Goal: Task Accomplishment & Management: Complete application form

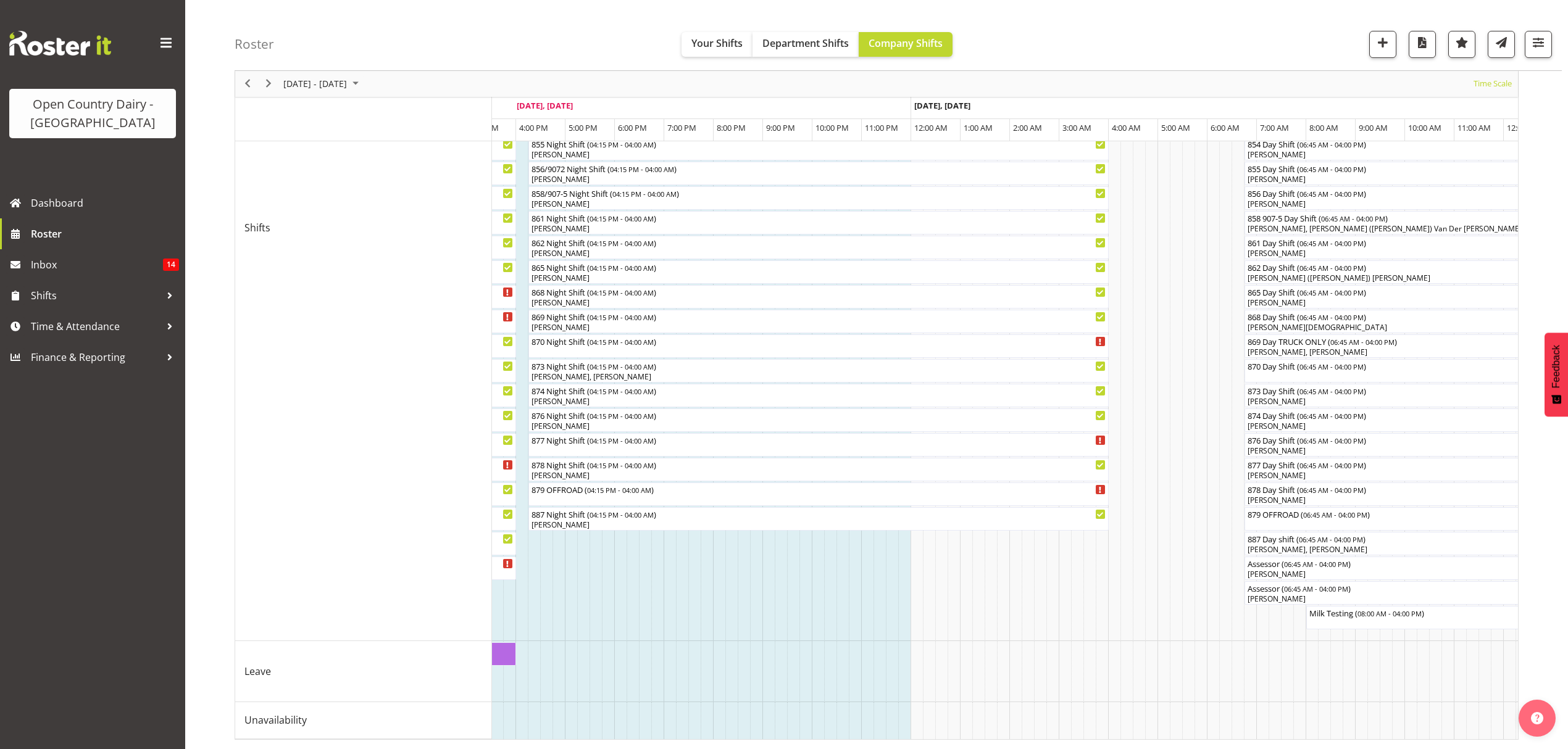
scroll to position [0, 1973]
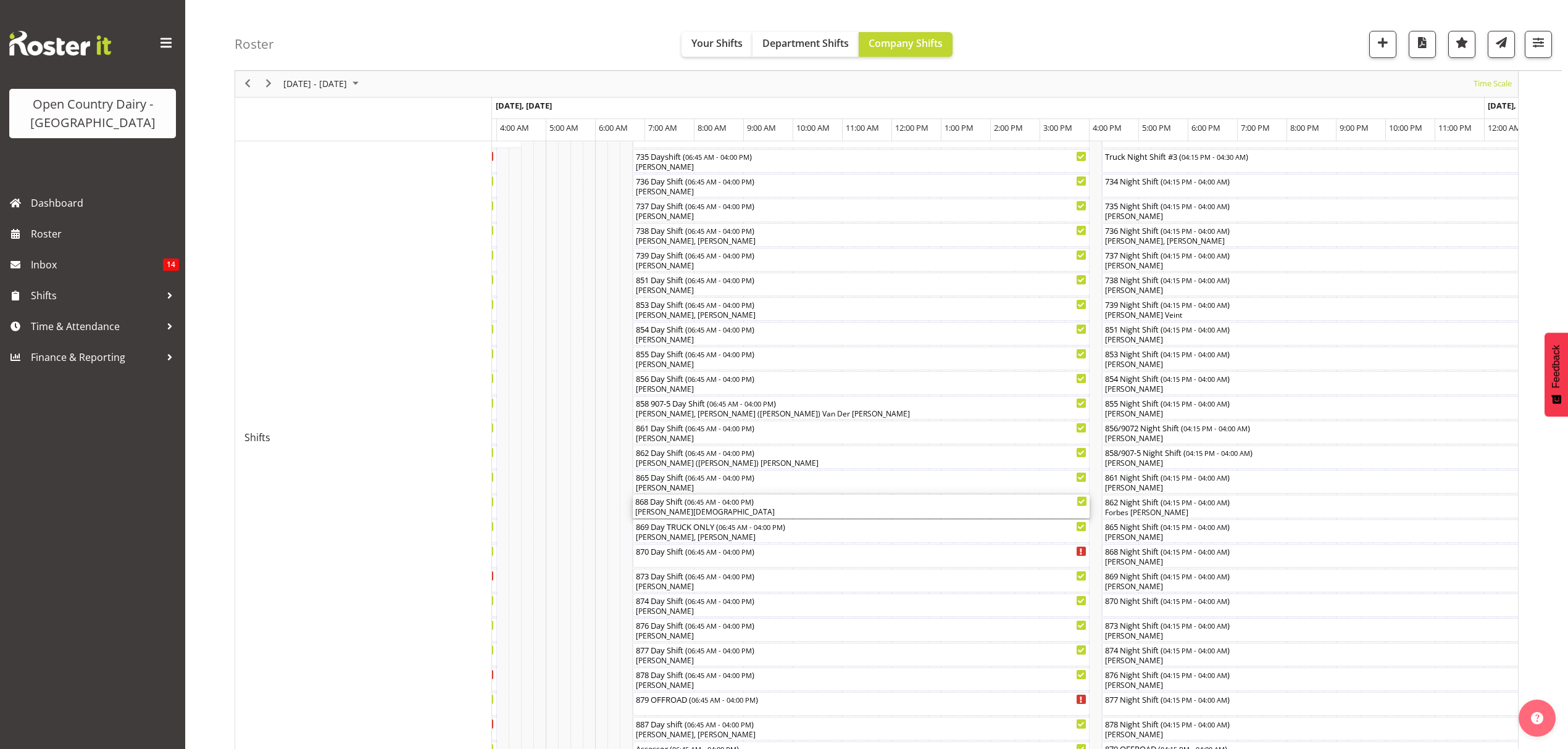
click at [660, 502] on div "868 Day Shift ( 06:45 AM - 04:00 PM )" at bounding box center [861, 501] width 452 height 12
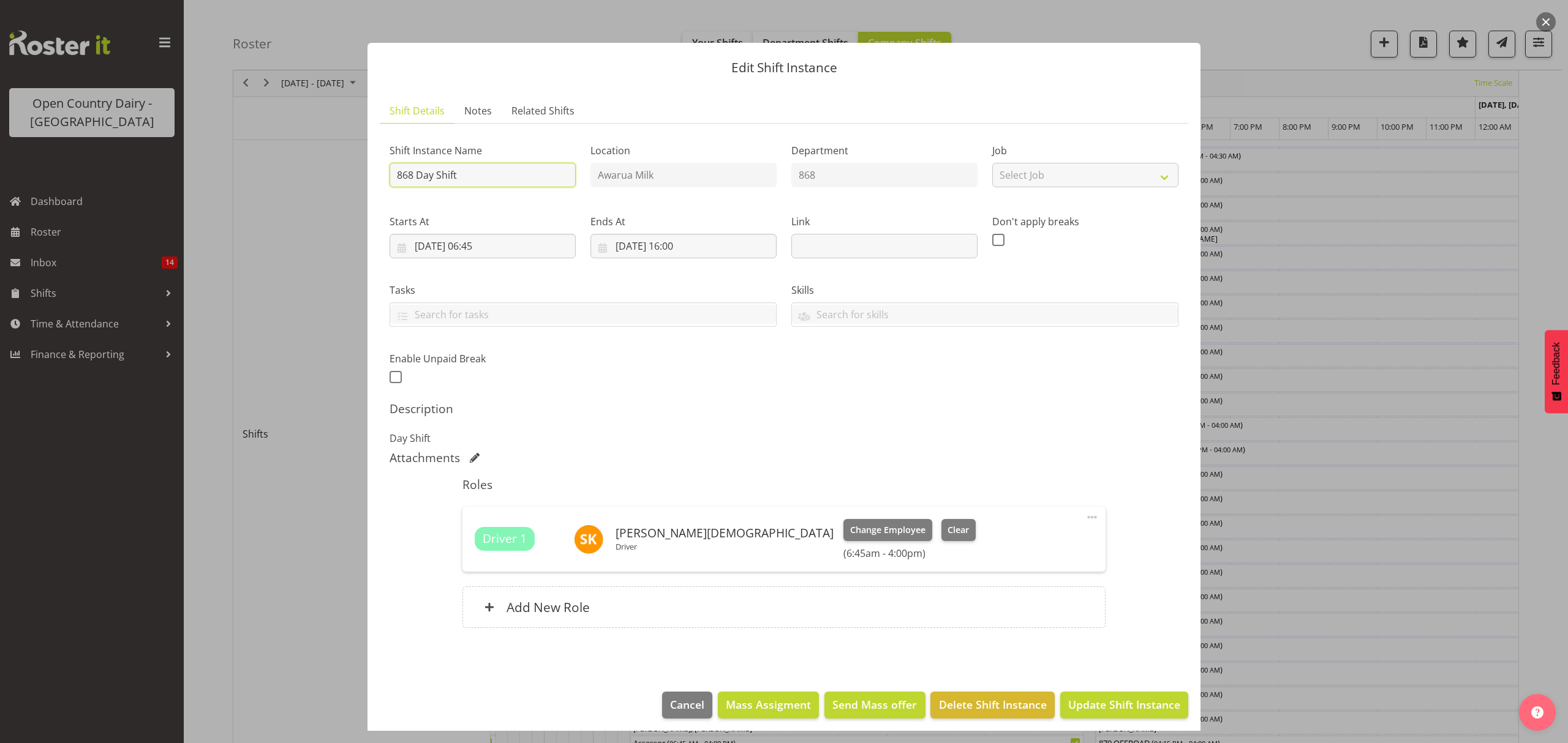
click at [459, 179] on input "868 Day Shift" at bounding box center [482, 175] width 186 height 24
click at [412, 175] on input "868 Day Shift" at bounding box center [482, 175] width 186 height 24
click at [478, 168] on input "868 Day Shift" at bounding box center [482, 175] width 186 height 24
drag, startPoint x: 479, startPoint y: 173, endPoint x: 360, endPoint y: 177, distance: 119.1
click at [360, 177] on div "Edit Shift Instance Shift Details Notes Related Shifts Shift Instance Name 868 …" at bounding box center [784, 371] width 858 height 719
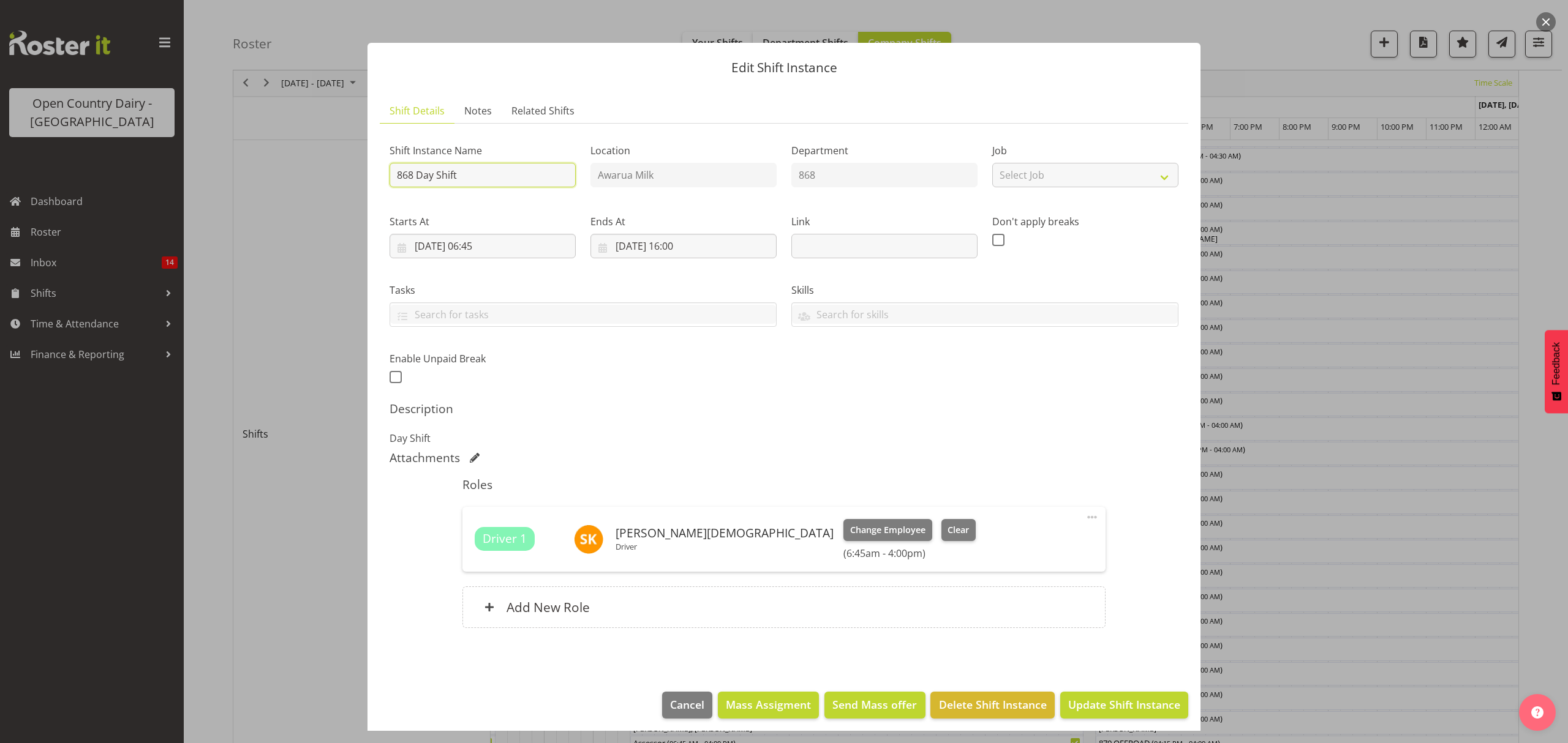
click at [466, 177] on input "868 Day Shift" at bounding box center [482, 175] width 186 height 24
click at [421, 172] on input "868 Day Shift" at bounding box center [482, 175] width 186 height 24
click at [415, 173] on input "868 Day Shift" at bounding box center [482, 175] width 186 height 24
click at [410, 175] on input "868 Day Shift" at bounding box center [482, 175] width 186 height 24
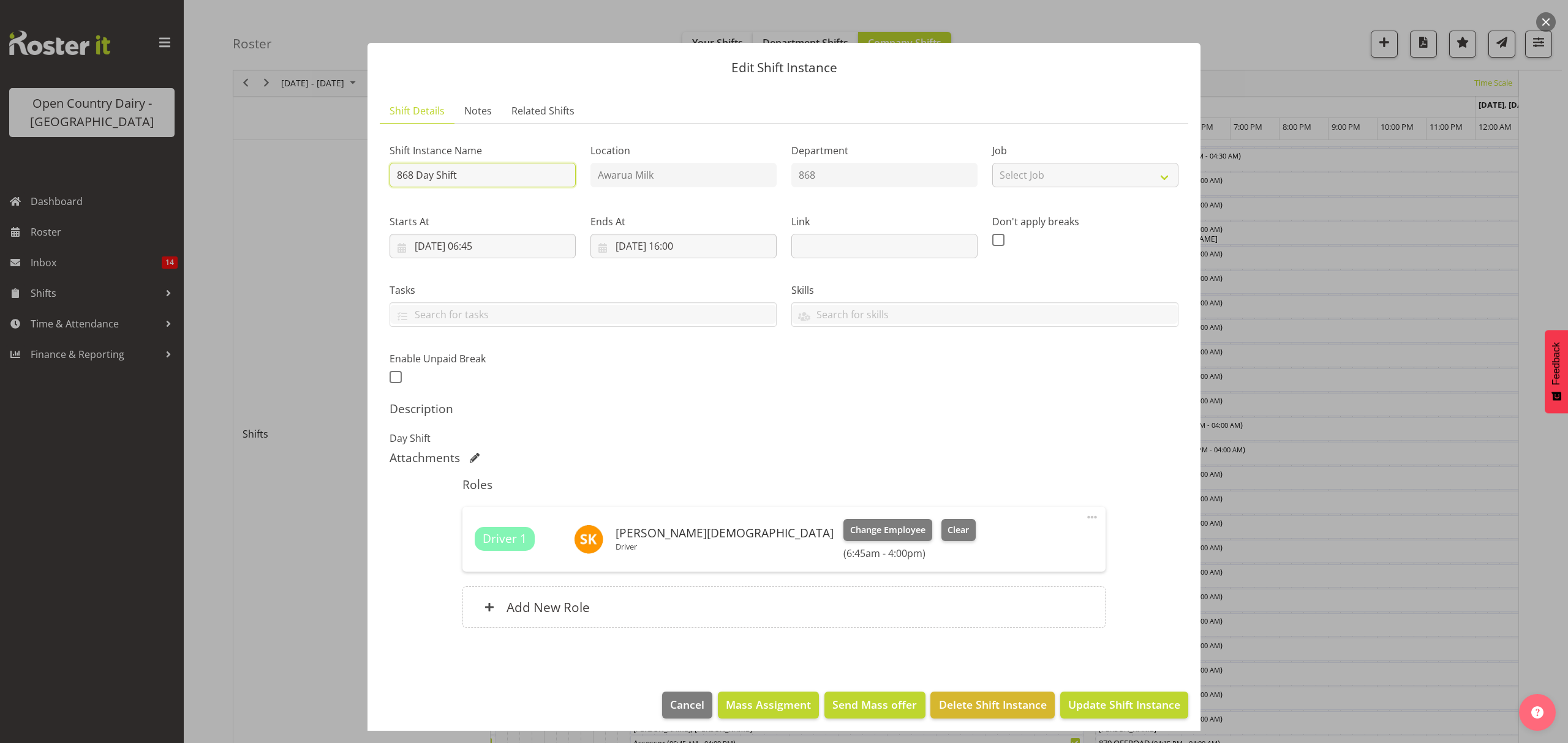
click at [414, 180] on input "868 Day Shift" at bounding box center [482, 175] width 186 height 24
type input "868 ** 1pm service ** Day Shift"
click at [1105, 711] on span "Update Shift Instance" at bounding box center [1124, 704] width 112 height 16
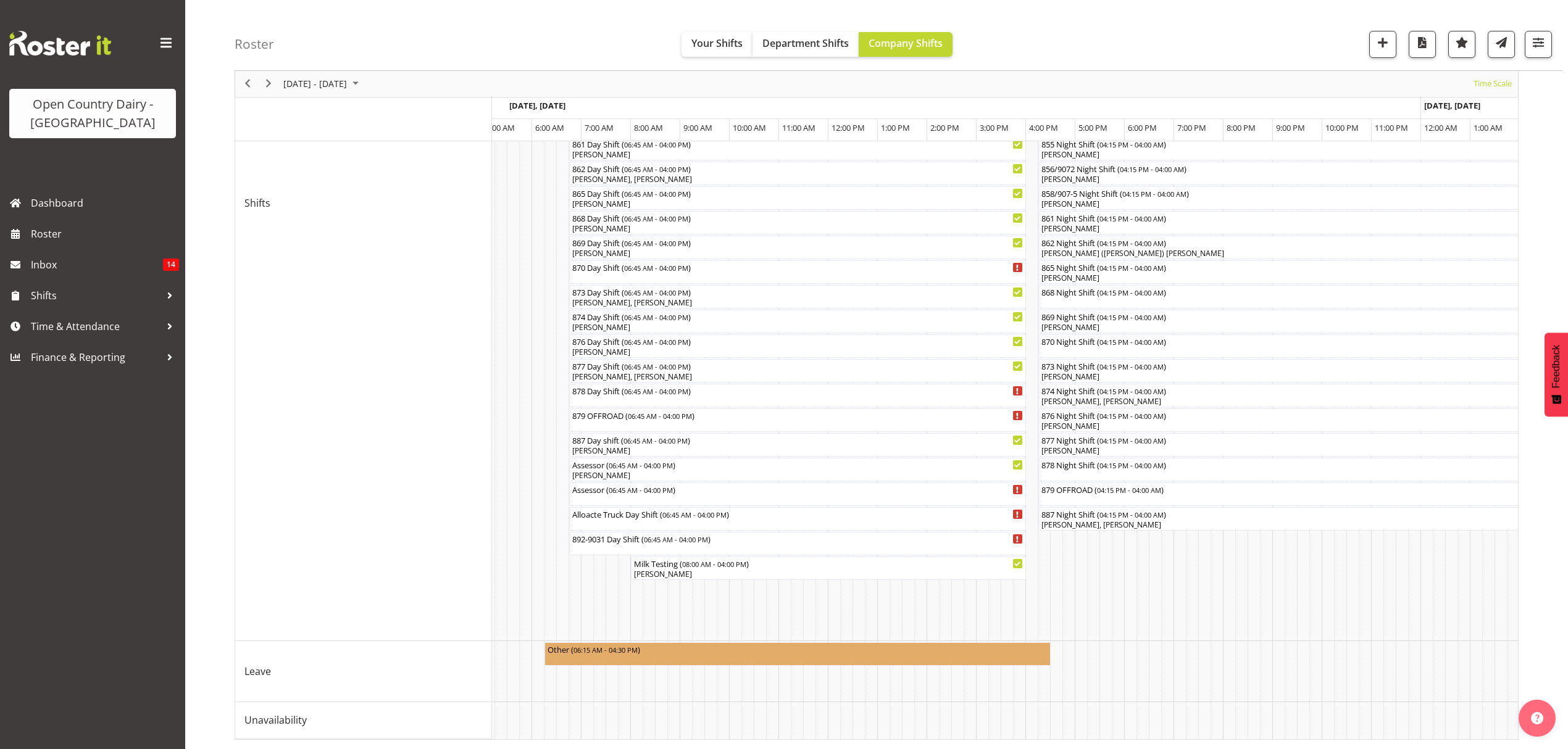
scroll to position [0, 3826]
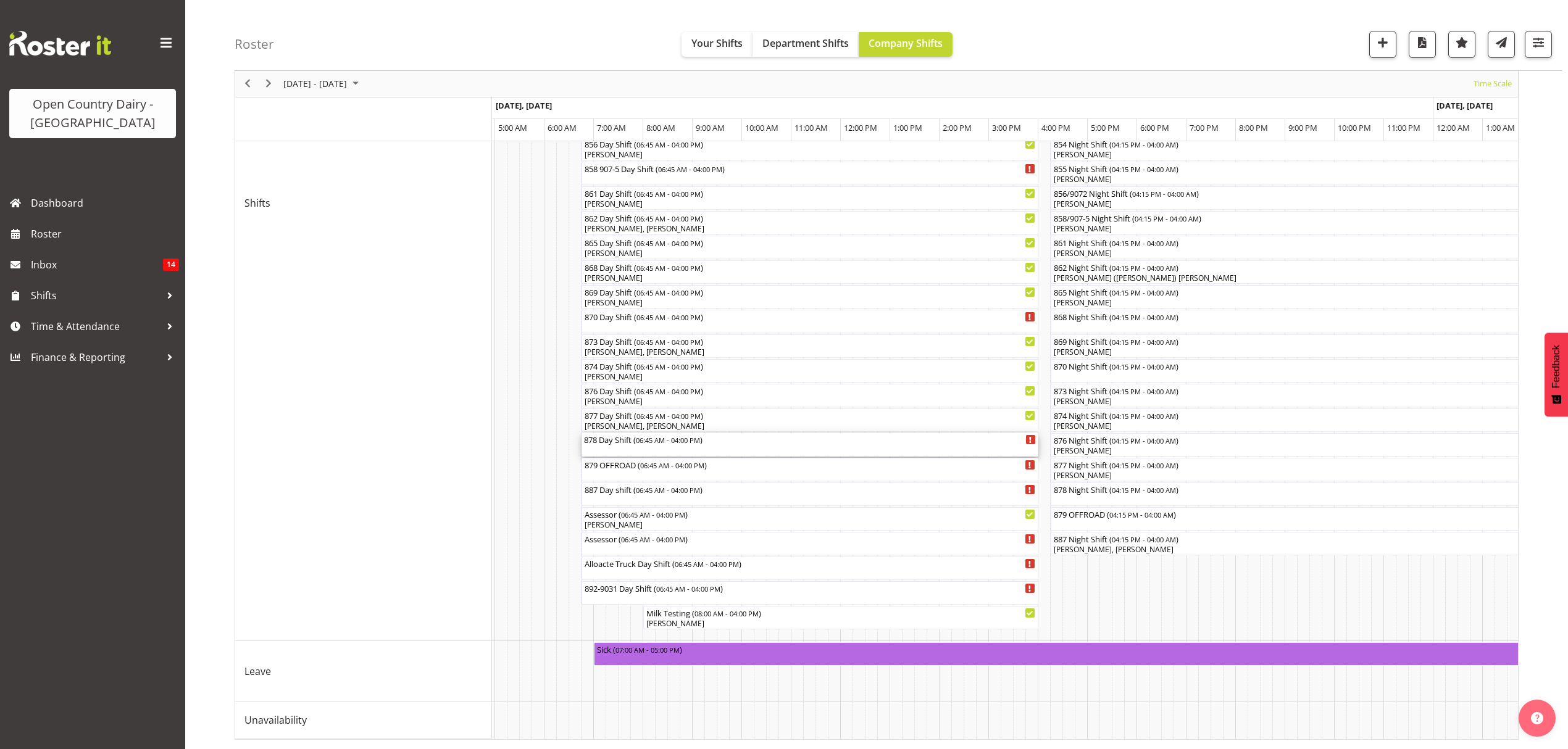
click at [665, 434] on div "878 Day Shift ( 06:45 AM - 04:00 PM )" at bounding box center [810, 445] width 452 height 24
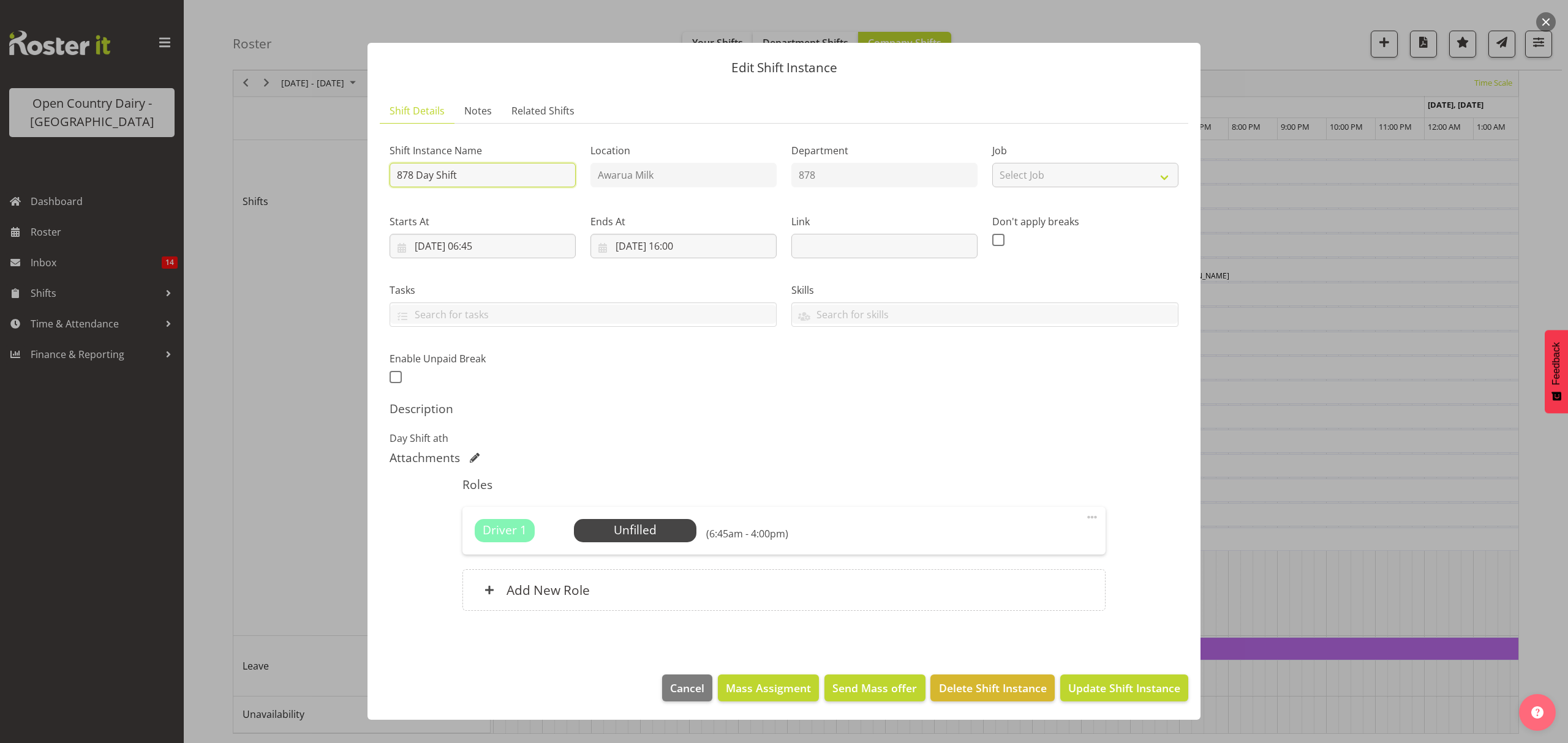
click at [414, 175] on input "878 Day Shift" at bounding box center [482, 175] width 186 height 24
type input "878 ** 1pm Service SMT ** Day Shift"
click at [1102, 681] on button "Update Shift Instance" at bounding box center [1124, 688] width 128 height 27
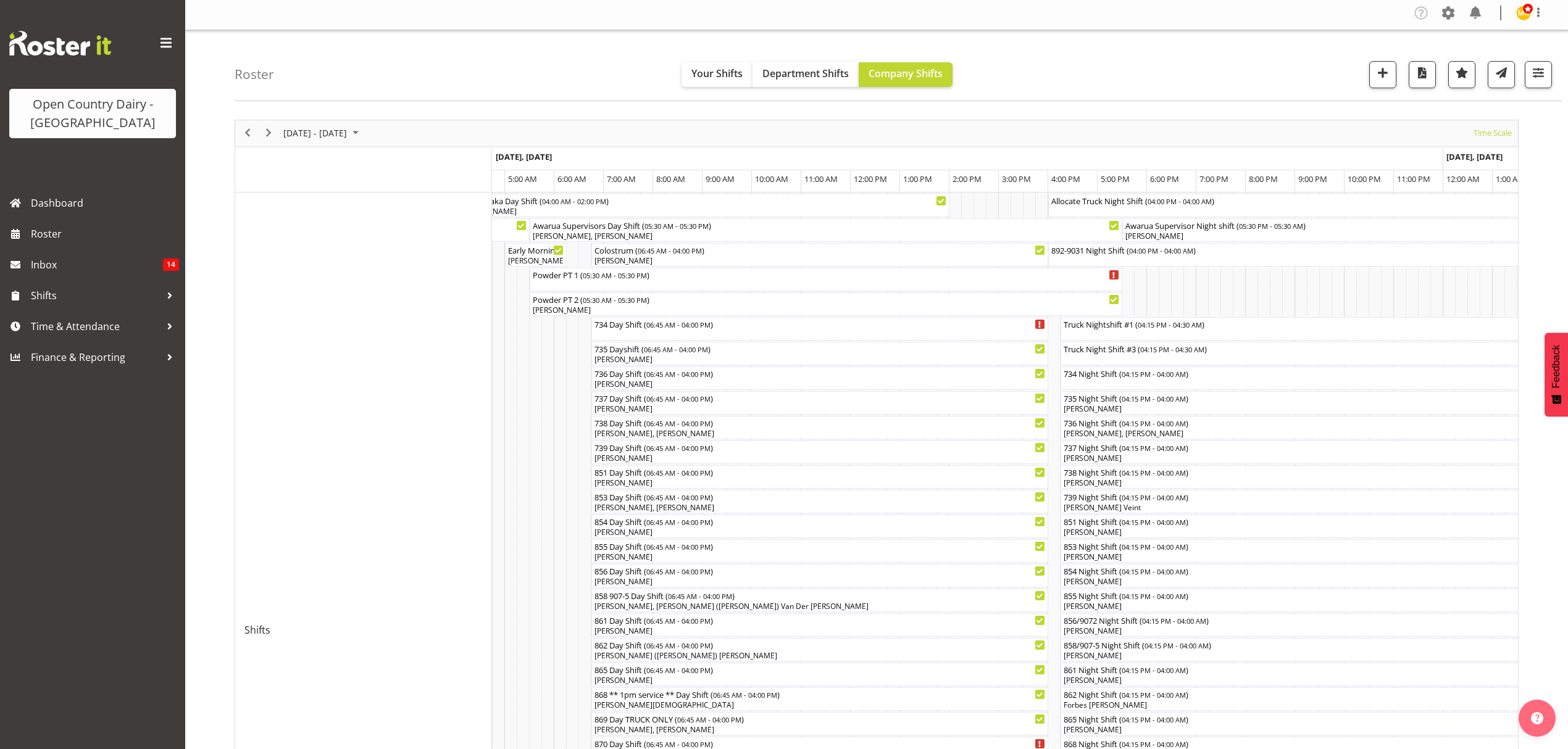
scroll to position [0, 0]
click at [1146, 680] on div "Truck Nightshift #1 ( 04:15 PM - 04:30 AM ) Truck Night Shift #3 ( 04:15 PM - 0…" at bounding box center [1005, 682] width 1026 height 974
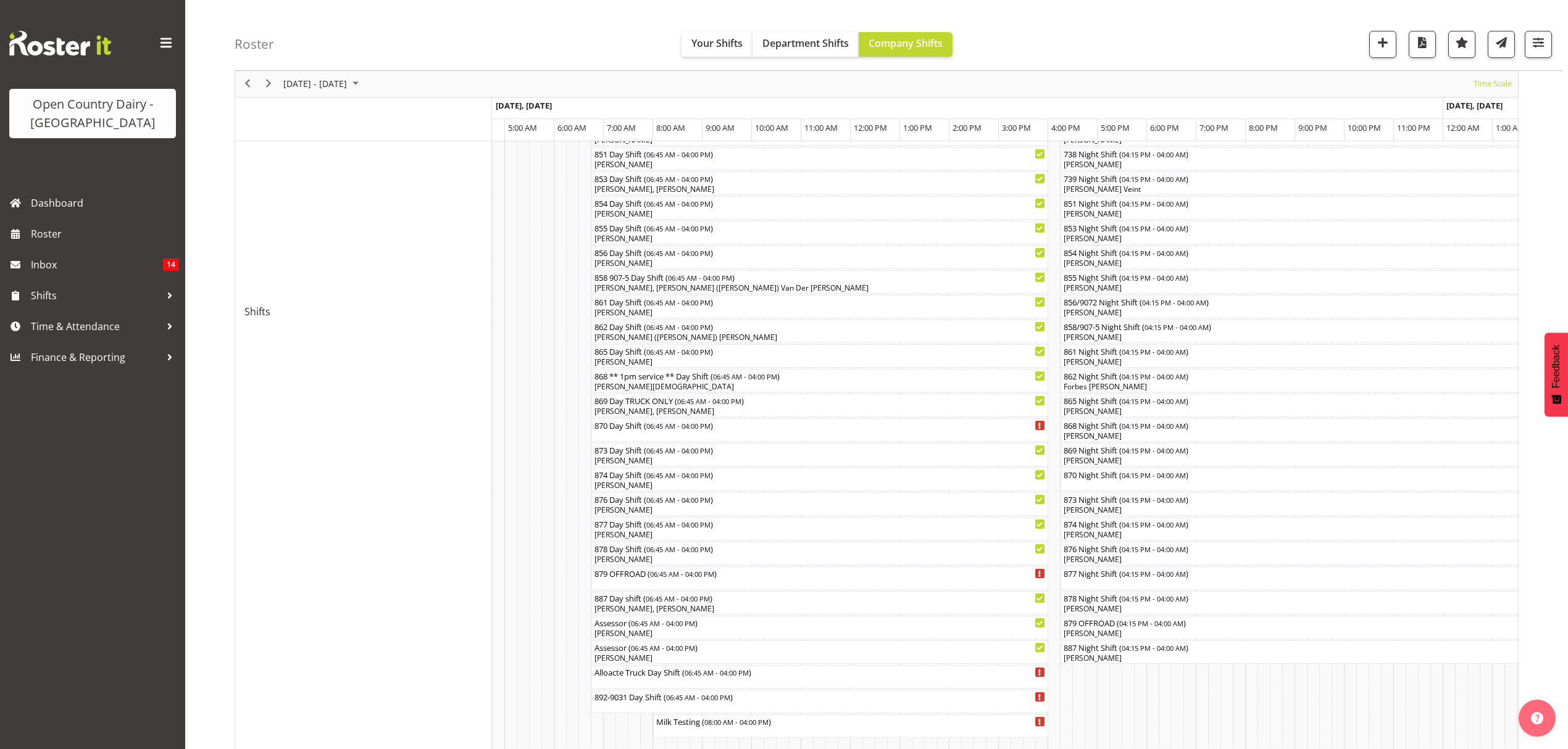
scroll to position [0, 2593]
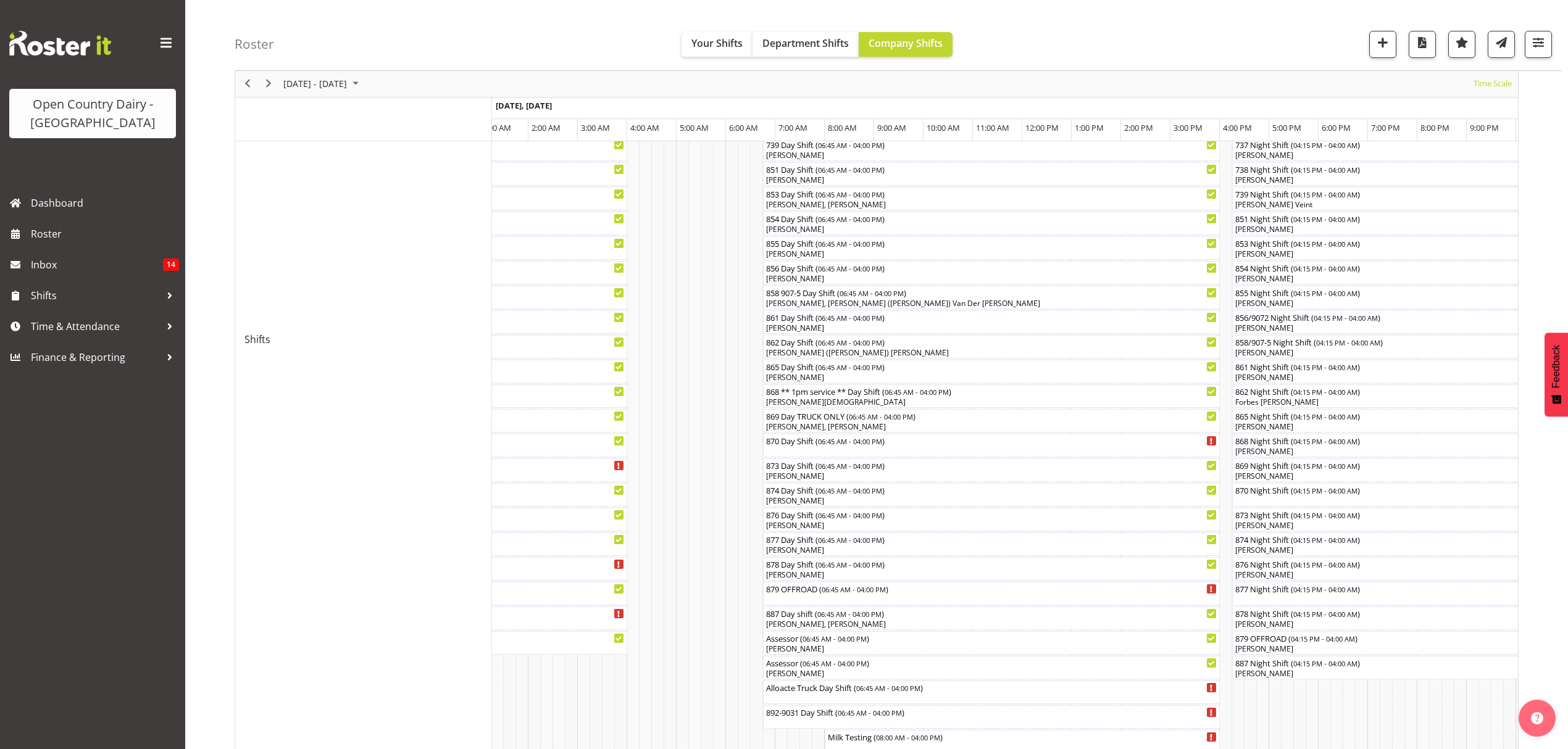
scroll to position [467, 0]
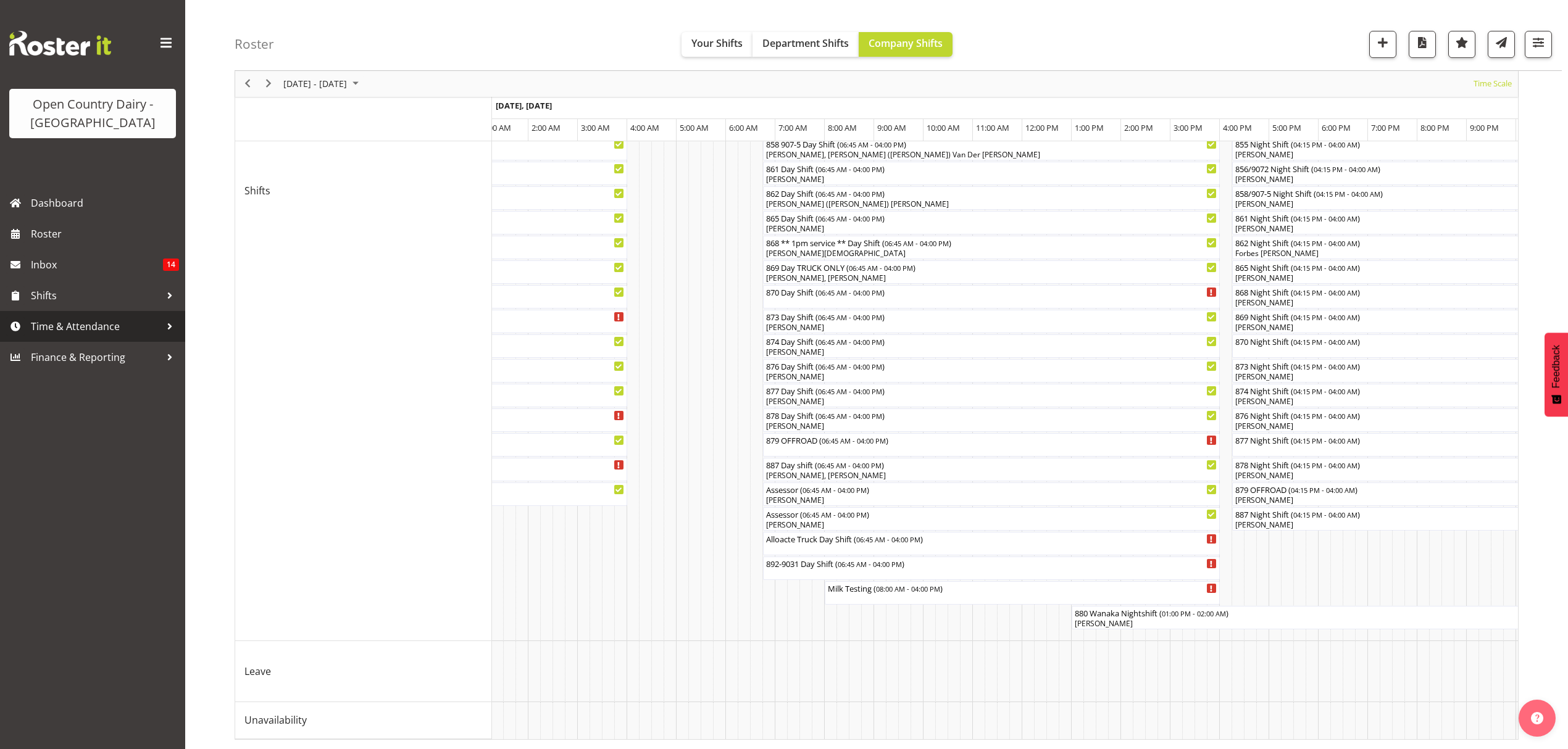
click at [92, 320] on span "Time & Attendance" at bounding box center [95, 326] width 130 height 18
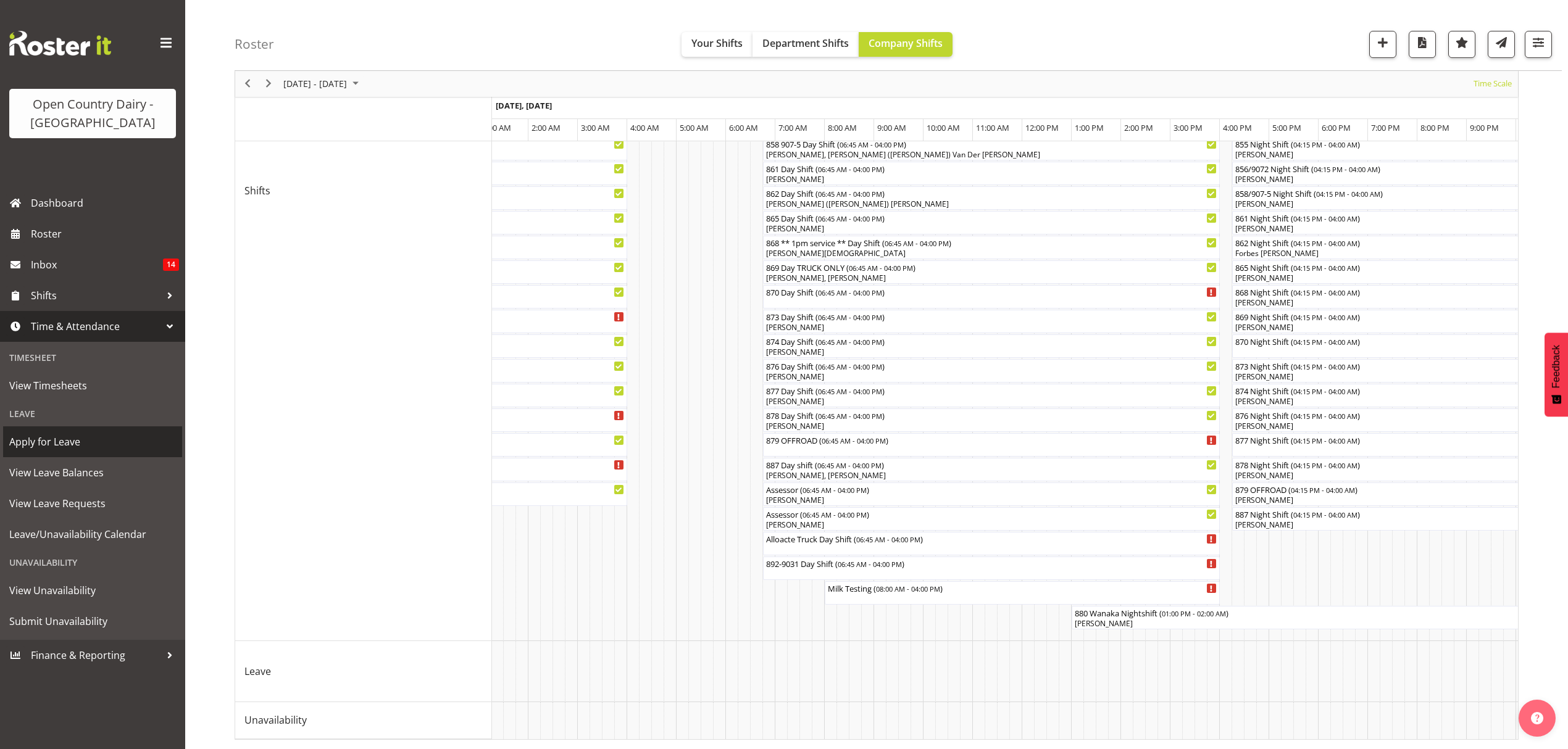
click at [66, 440] on span "Apply for Leave" at bounding box center [92, 441] width 167 height 18
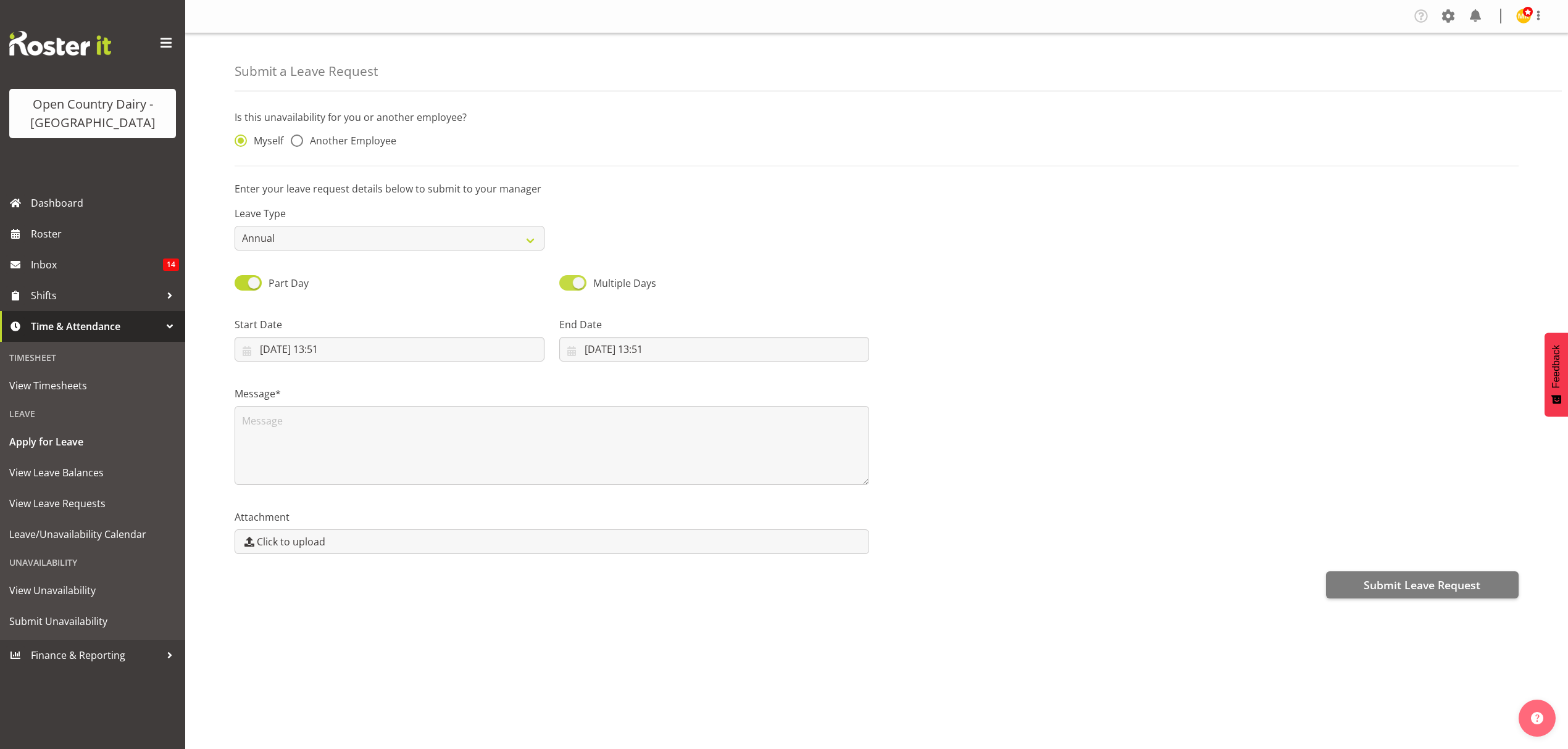
click at [581, 286] on span at bounding box center [572, 283] width 27 height 16
click at [567, 286] on input "Multiple Days" at bounding box center [562, 283] width 8 height 8
checkbox input "false"
click at [502, 240] on select "Annual Sick Leave Without Pay Bereavement Domestic Violence Parental Jury Servi…" at bounding box center [389, 238] width 310 height 24
select select "Sick"
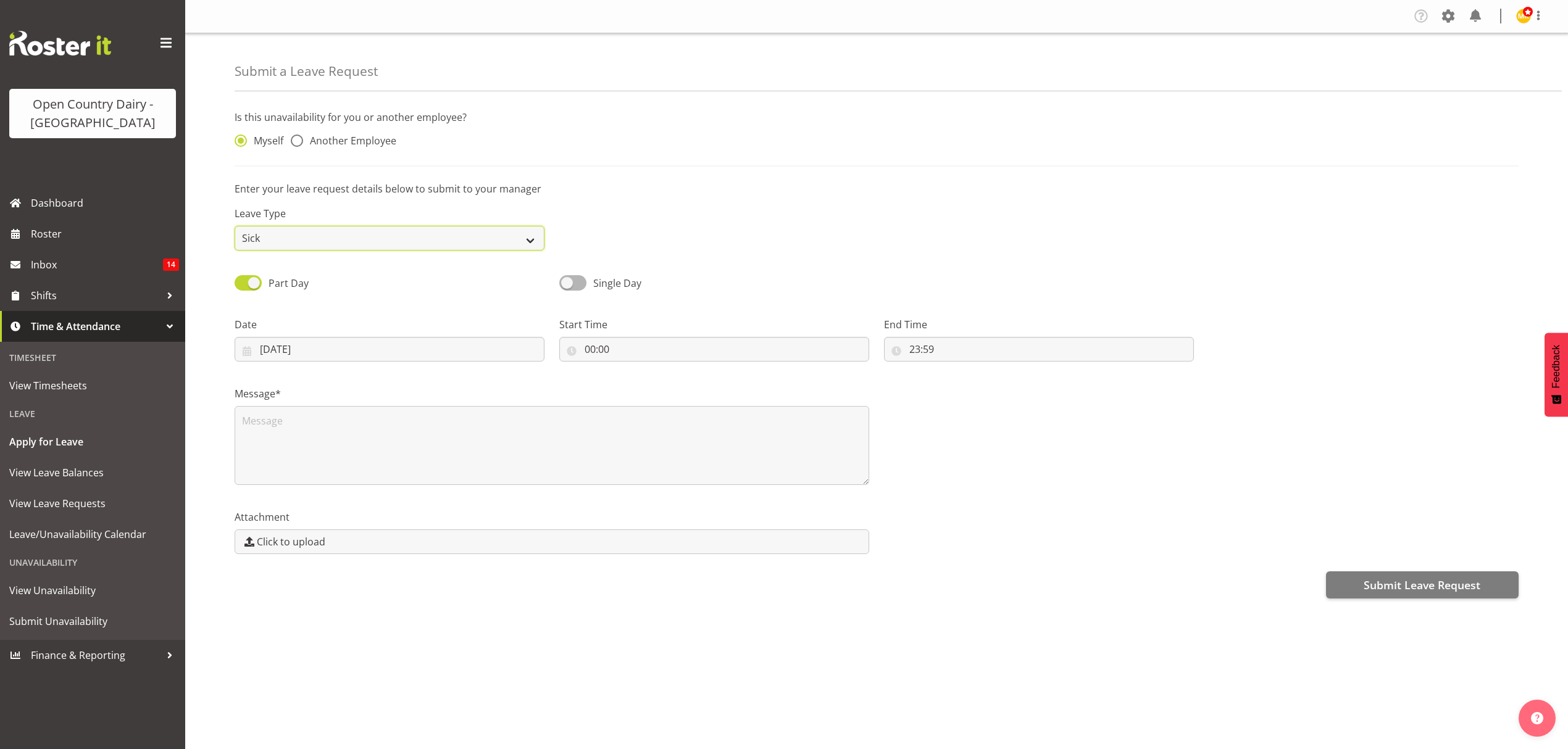
click at [235, 227] on select "Annual Sick Leave Without Pay Bereavement Domestic Violence Parental Jury Servi…" at bounding box center [389, 238] width 310 height 24
click at [329, 129] on div "Myself Another Employee" at bounding box center [389, 137] width 324 height 41
click at [317, 137] on span "Another Employee" at bounding box center [350, 140] width 93 height 12
click at [299, 137] on input "Another Employee" at bounding box center [294, 140] width 8 height 8
radio input "true"
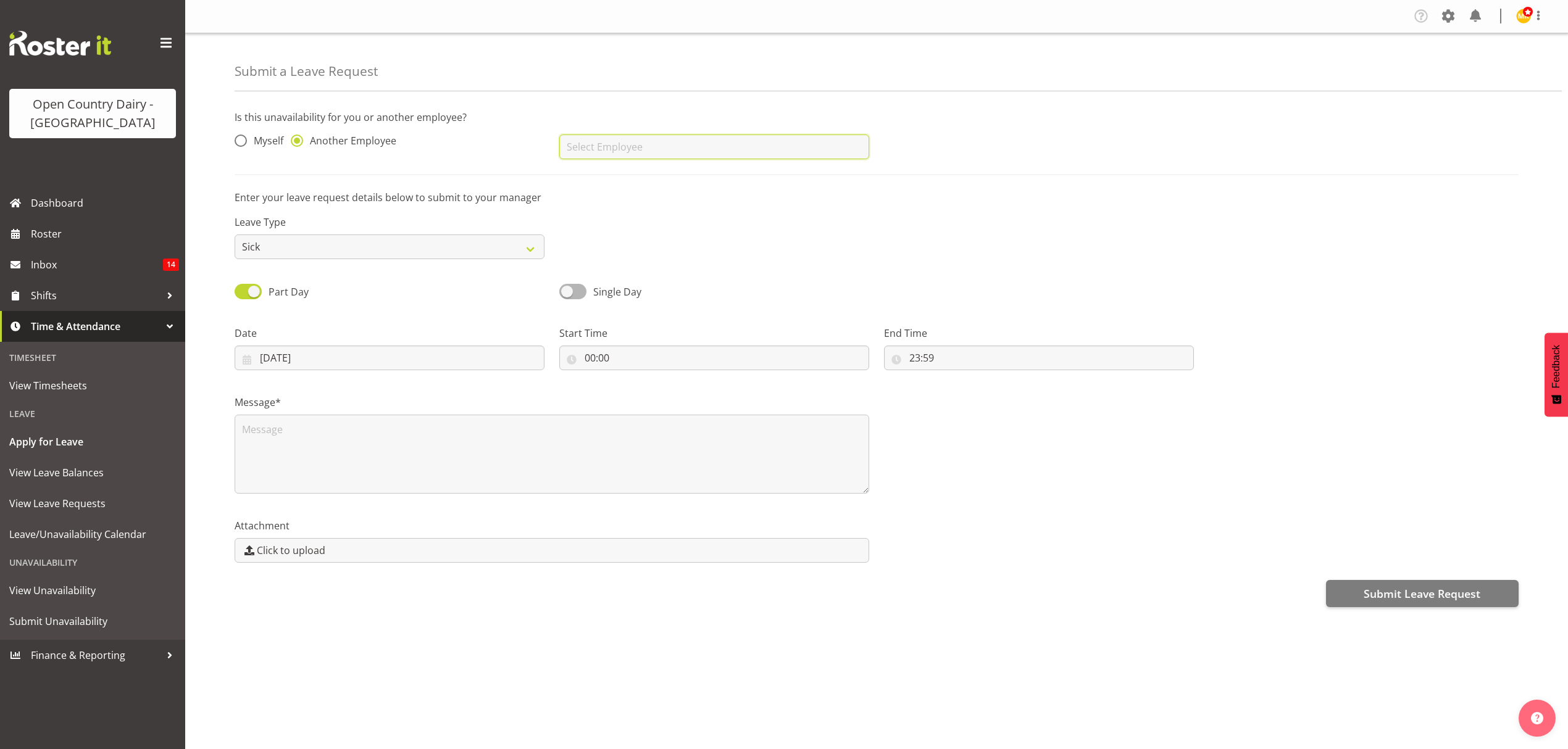
click at [625, 156] on input "text" at bounding box center [713, 146] width 310 height 24
click at [638, 214] on link "[PERSON_NAME]" at bounding box center [713, 203] width 310 height 22
type input "[PERSON_NAME]"
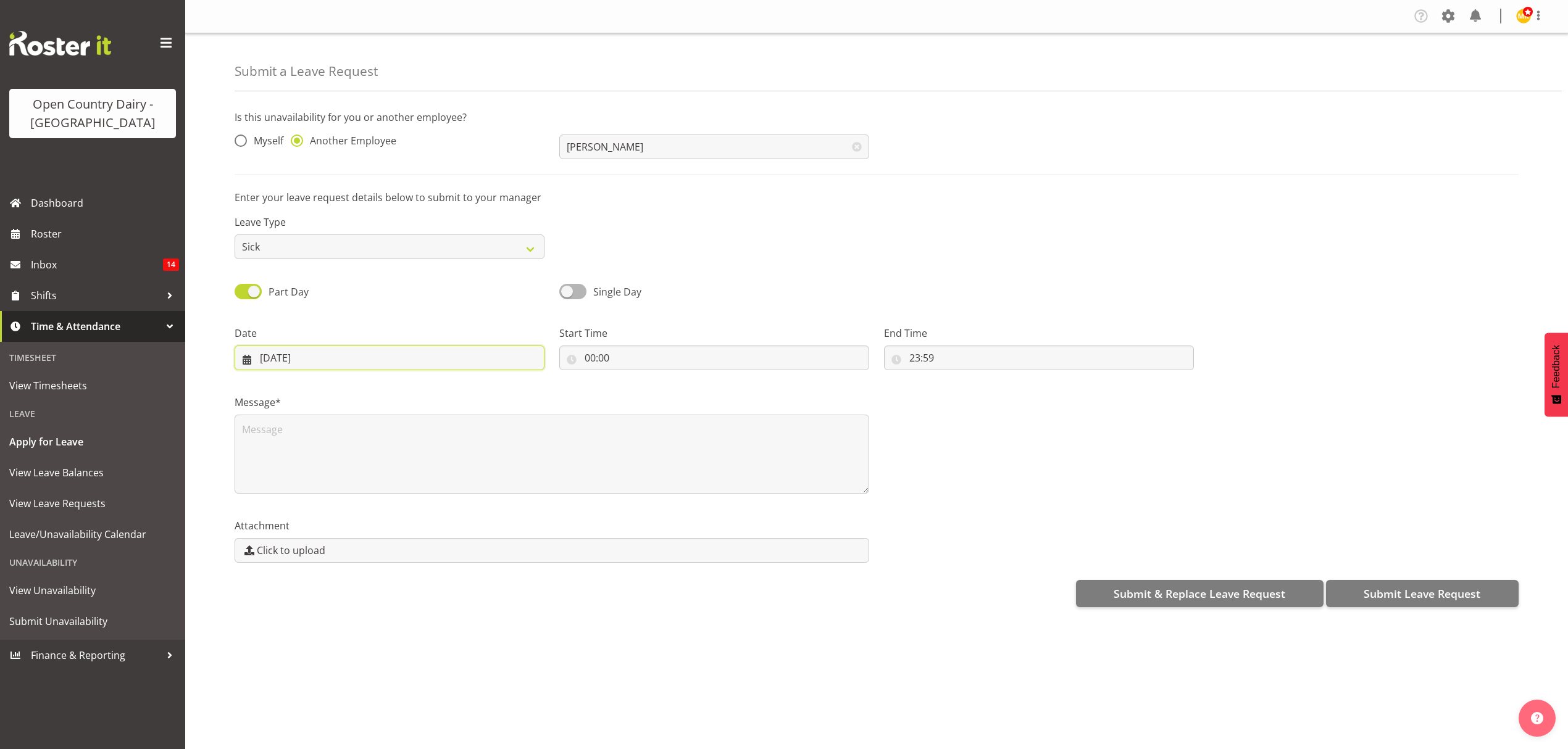
click at [310, 356] on input "26/08/2025" at bounding box center [389, 357] width 310 height 24
click at [347, 546] on span "27" at bounding box center [348, 549] width 10 height 11
type input "27/08/2025"
click at [633, 361] on input "00:00" at bounding box center [713, 357] width 310 height 24
click at [645, 388] on select "00 01 02 03 04 05 06 07 08 09 10 11 12 13 14 15 16 17 18 19 20 21 22 23" at bounding box center [644, 390] width 28 height 24
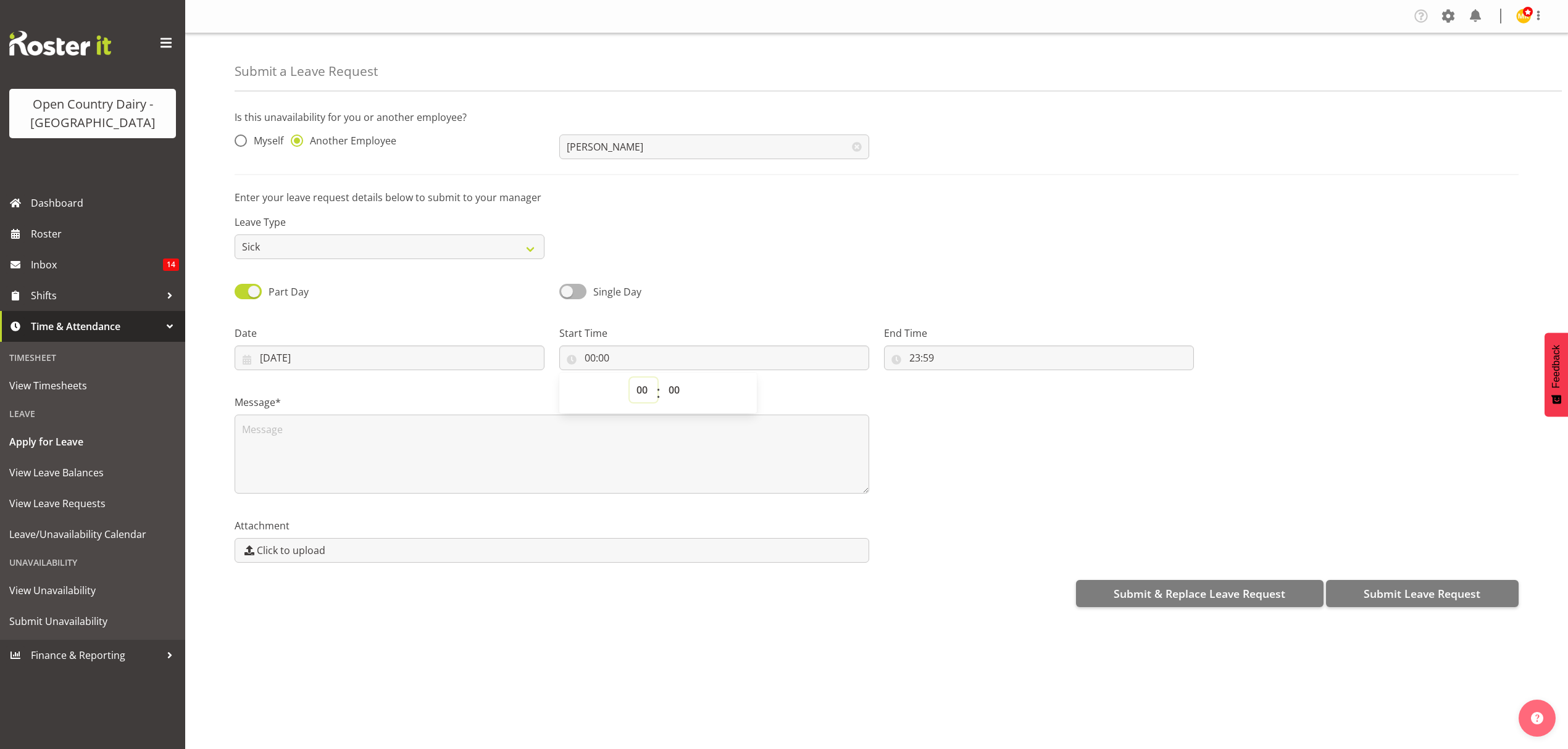
select select "7"
click at [630, 379] on select "00 01 02 03 04 05 06 07 08 09 10 11 12 13 14 15 16 17 18 19 20 21 22 23" at bounding box center [644, 390] width 28 height 24
type input "07:00"
click at [950, 411] on div "Message*" at bounding box center [876, 439] width 1299 height 124
click at [978, 339] on label "End Time" at bounding box center [1039, 333] width 310 height 15
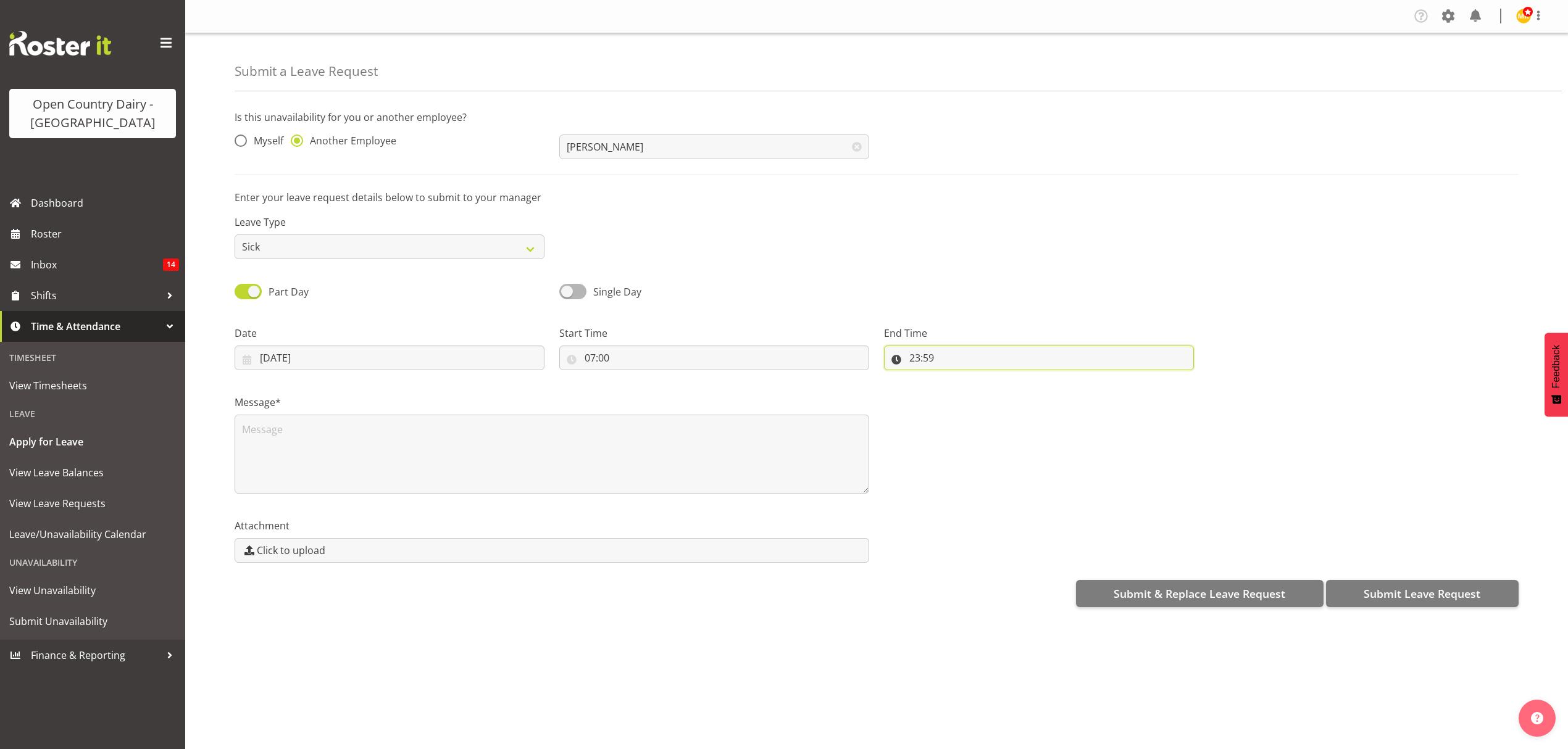
click at [977, 358] on input "23:59" at bounding box center [1039, 357] width 310 height 24
click at [962, 396] on select "00 01 02 03 04 05 06 07 08 09 10 11 12 13 14 15 16 17 18 19 20 21 22 23" at bounding box center [968, 390] width 28 height 24
select select "18"
click at [954, 379] on select "00 01 02 03 04 05 06 07 08 09 10 11 12 13 14 15 16 17 18 19 20 21 22 23" at bounding box center [968, 390] width 28 height 24
type input "18:59"
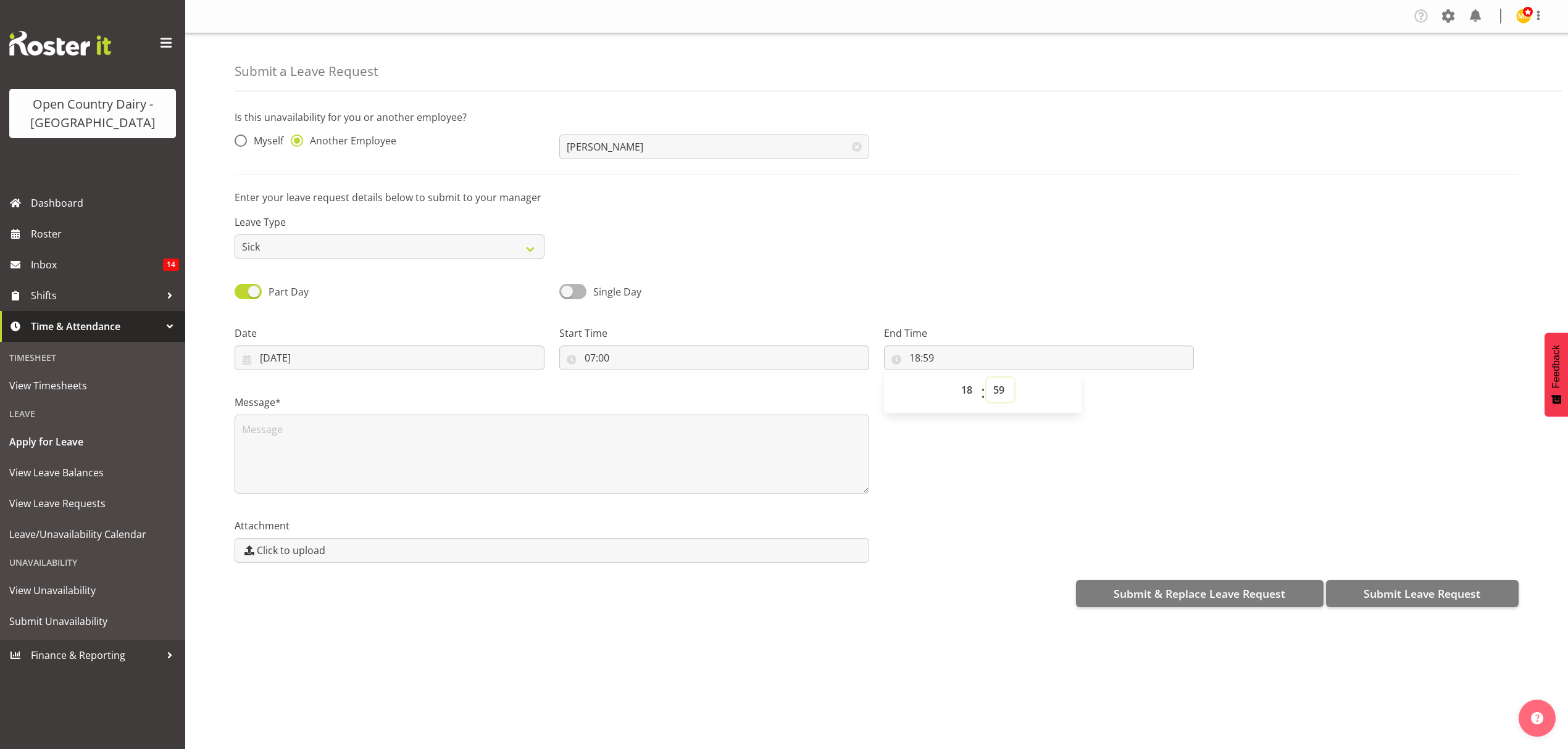
click at [1000, 392] on select "00 01 02 03 04 05 06 07 08 09 10 11 12 13 14 15 16 17 18 19 20 21 22 23 24 25 2…" at bounding box center [1000, 390] width 28 height 24
select select "0"
click at [986, 379] on select "00 01 02 03 04 05 06 07 08 09 10 11 12 13 14 15 16 17 18 19 20 21 22 23 24 25 2…" at bounding box center [1000, 390] width 28 height 24
type input "18:00"
click at [968, 385] on select "00 01 02 03 04 05 06 07 08 09 10 11 12 13 14 15 16 17 18 19 20 21 22 23" at bounding box center [968, 390] width 28 height 24
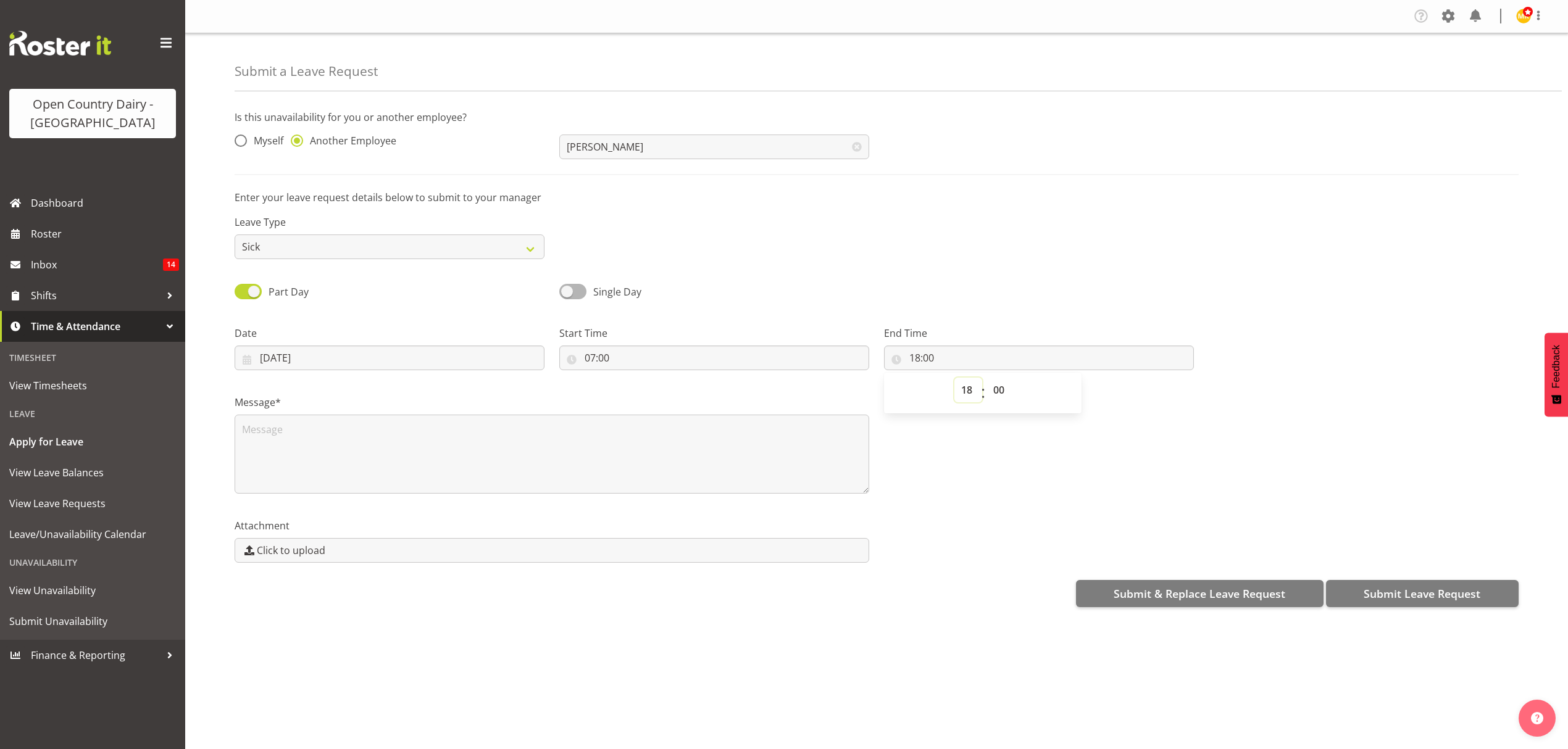
select select "19"
click at [954, 379] on select "00 01 02 03 04 05 06 07 08 09 10 11 12 13 14 15 16 17 18 19 20 21 22 23" at bounding box center [968, 390] width 28 height 24
type input "19:00"
click at [766, 360] on input "07:00" at bounding box center [713, 357] width 310 height 24
click at [636, 388] on select "00 01 02 03 04 05 06 07 08 09 10 11 12 13 14 15 16 17 18 19 20 21 22 23" at bounding box center [644, 390] width 28 height 24
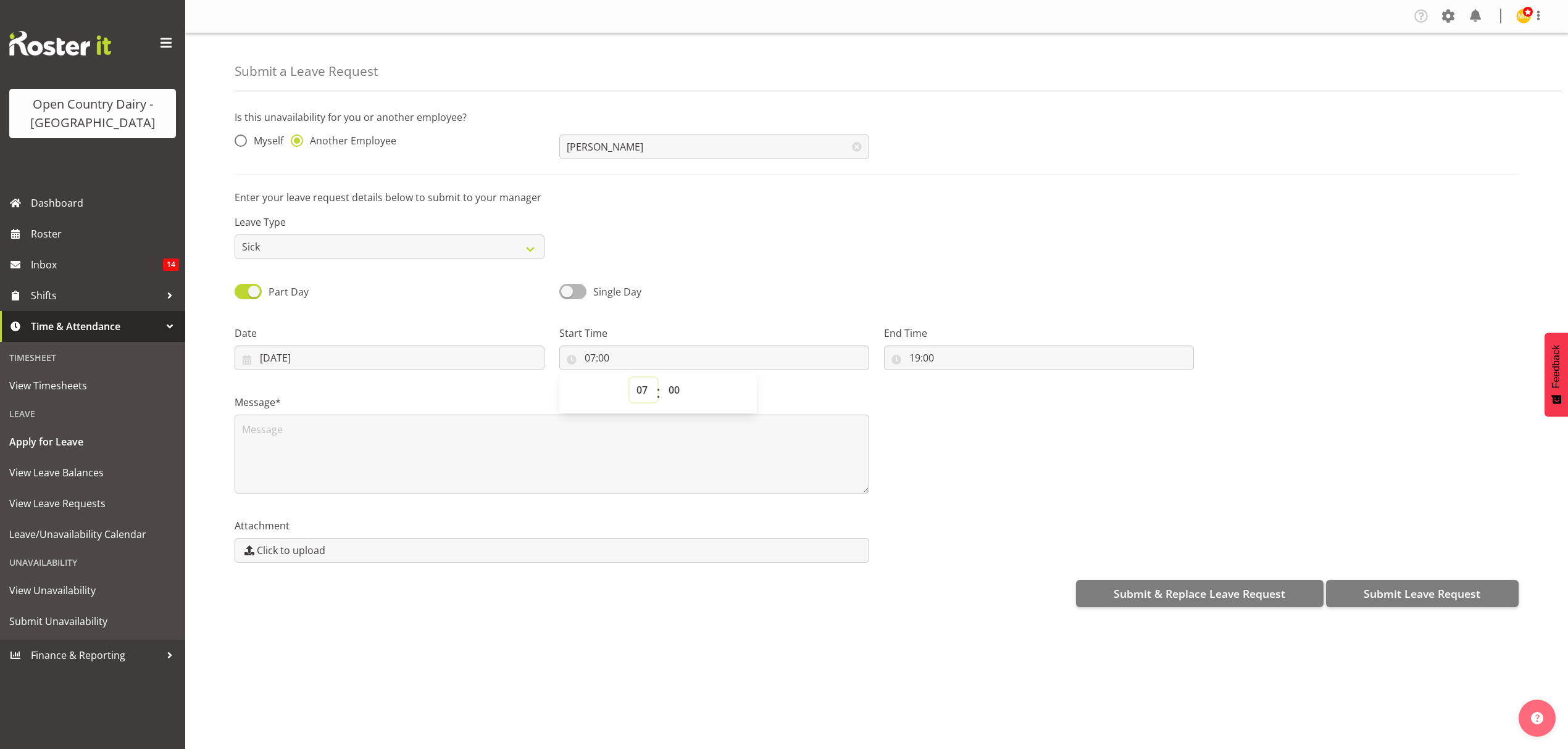
select select "6"
click at [630, 379] on select "00 01 02 03 04 05 06 07 08 09 10 11 12 13 14 15 16 17 18 19 20 21 22 23" at bounding box center [644, 390] width 28 height 24
type input "06:00"
click at [783, 227] on div "Leave Type Annual Sick Leave Without Pay Bereavement Domestic Violence Parental…" at bounding box center [876, 232] width 1299 height 69
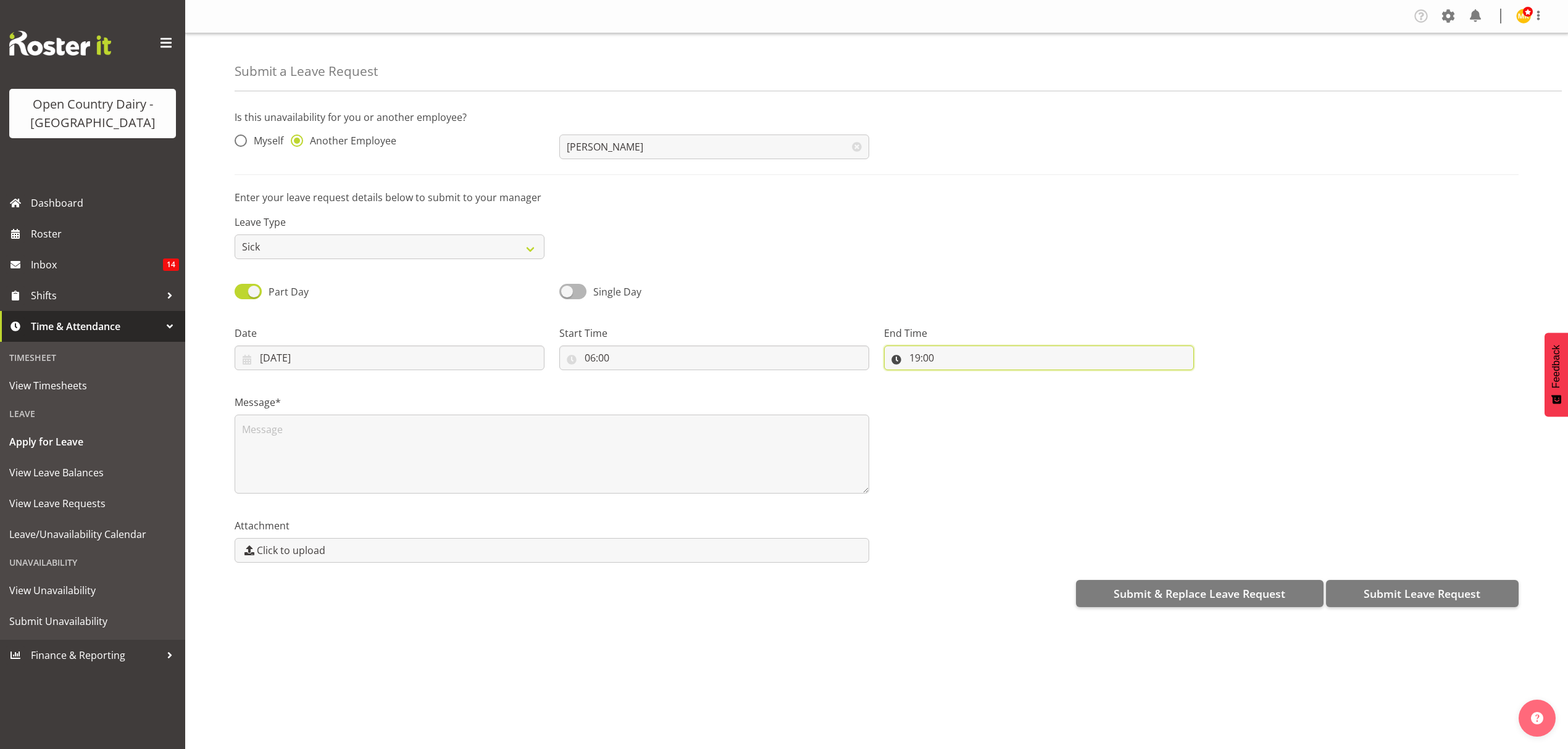
click at [1019, 365] on input "19:00" at bounding box center [1039, 357] width 310 height 24
click at [971, 386] on select "00 01 02 03 04 05 06 07 08 09 10 11 12 13 14 15 16 17 18 19 20 21 22 23" at bounding box center [968, 390] width 28 height 24
select select "17"
click at [954, 379] on select "00 01 02 03 04 05 06 07 08 09 10 11 12 13 14 15 16 17 18 19 20 21 22 23" at bounding box center [968, 390] width 28 height 24
type input "17:00"
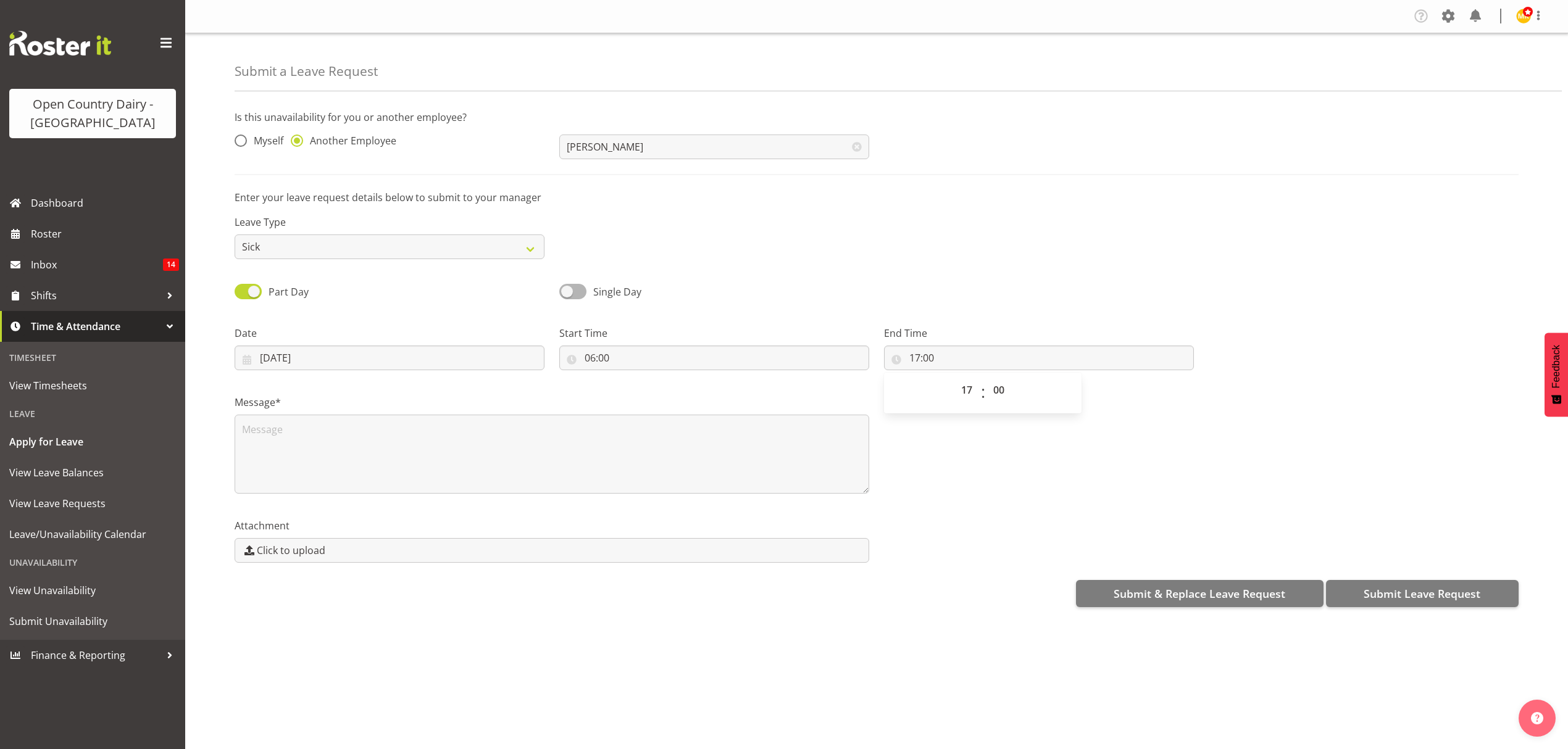
click at [965, 329] on label "End Time" at bounding box center [1039, 333] width 310 height 15
click at [344, 421] on textarea at bounding box center [552, 454] width 635 height 79
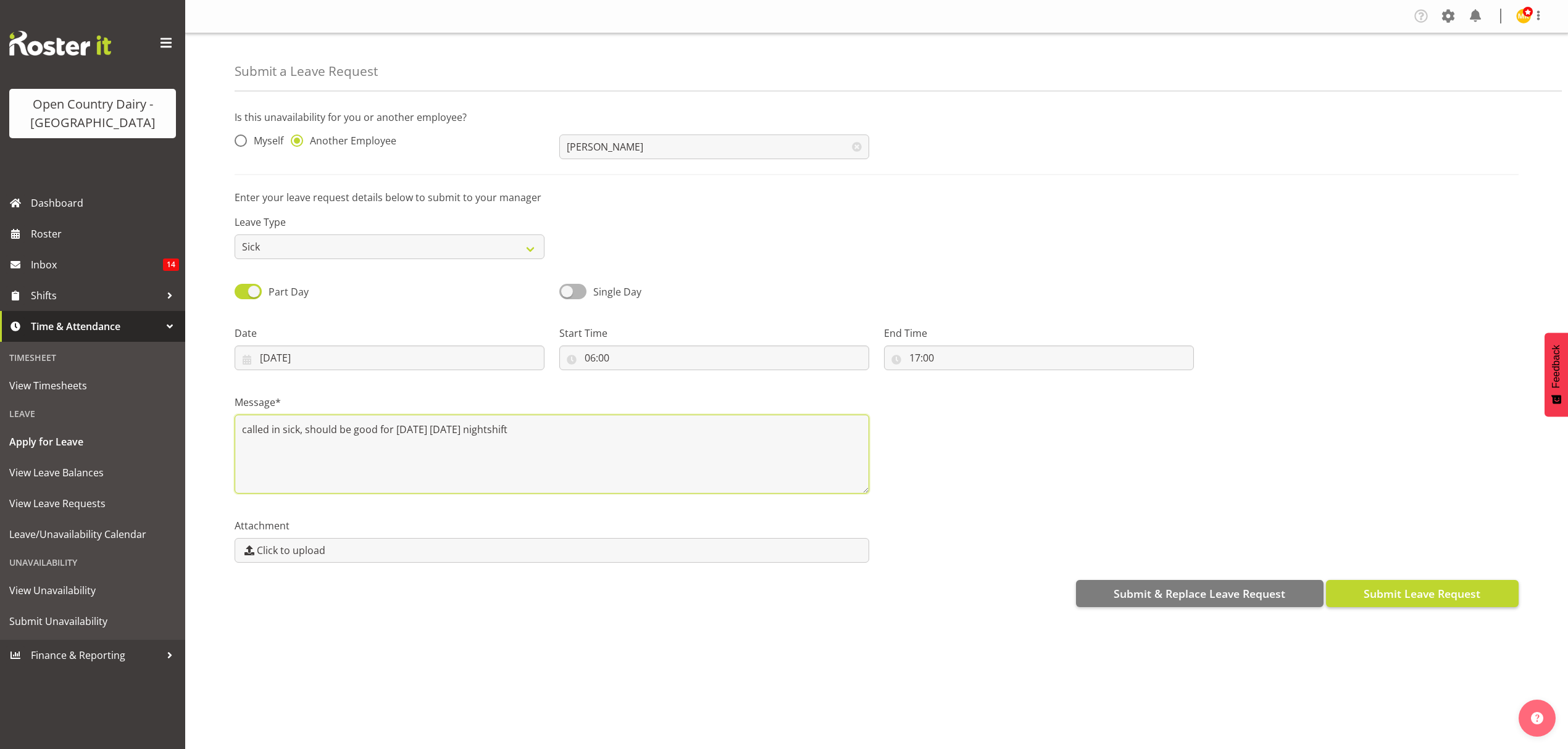
type textarea "called in sick, should be good for Thursday Friday nightshift"
click at [1411, 594] on span "Submit Leave Request" at bounding box center [1422, 594] width 117 height 16
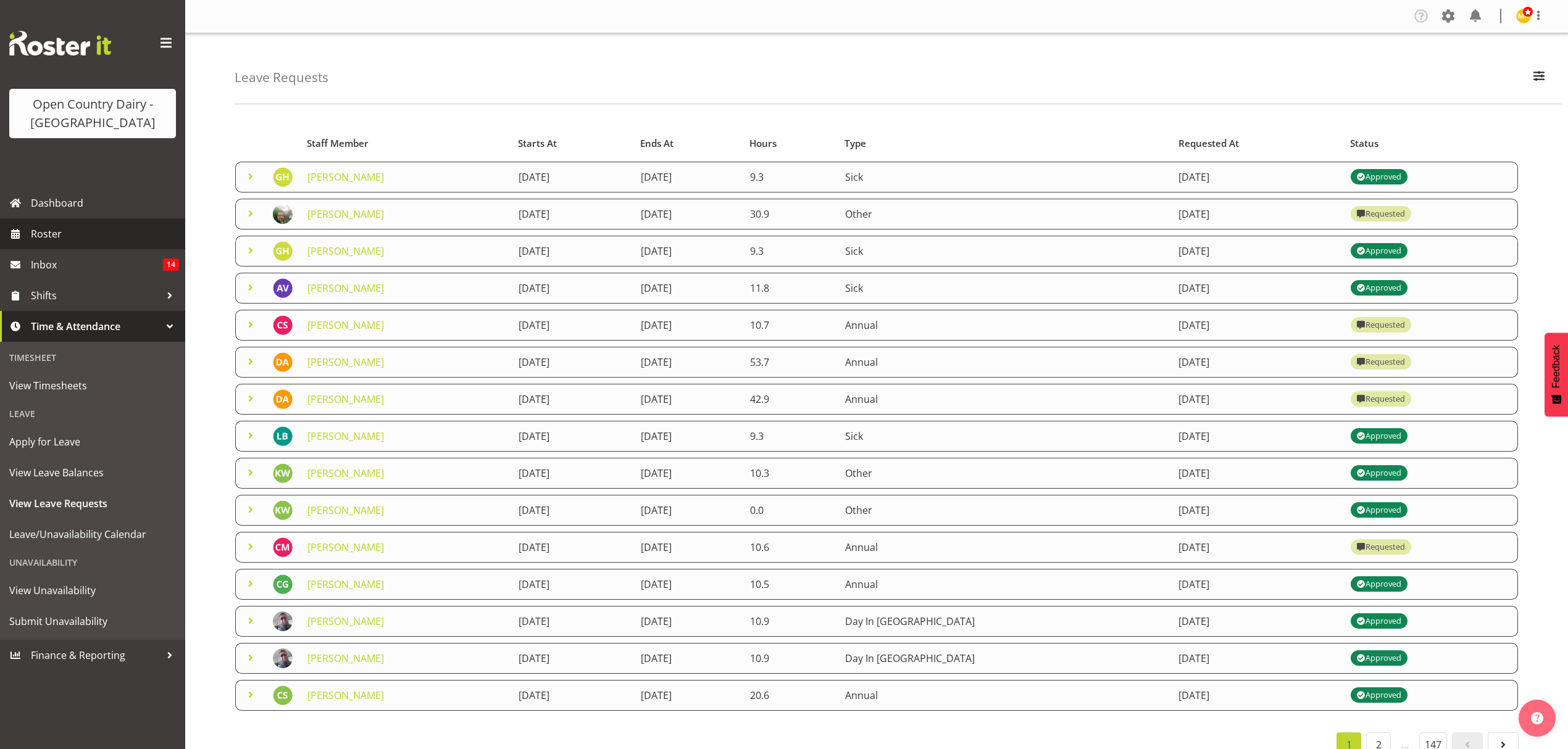
click at [101, 228] on span "Roster" at bounding box center [105, 234] width 148 height 18
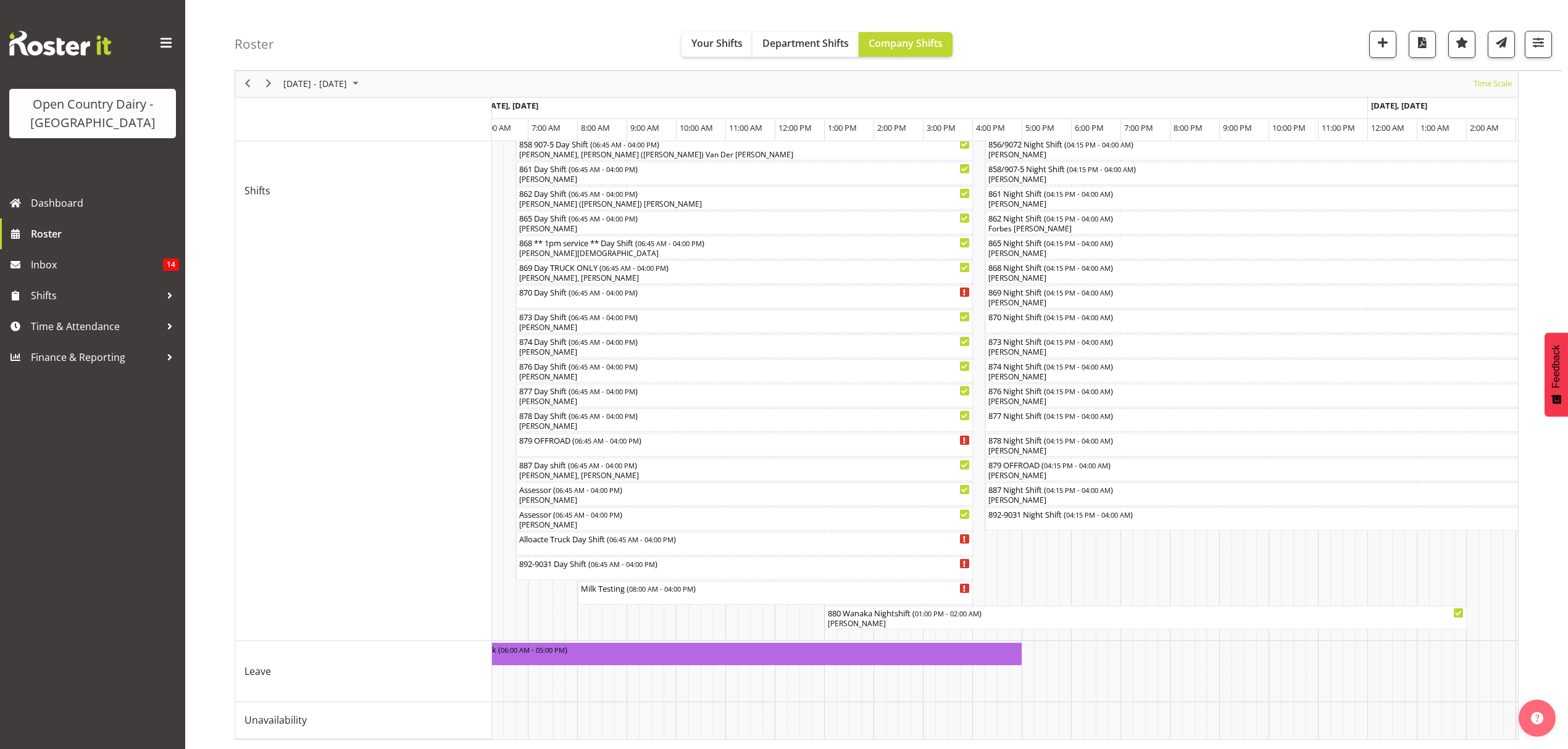
scroll to position [0, 2667]
